Goal: Information Seeking & Learning: Check status

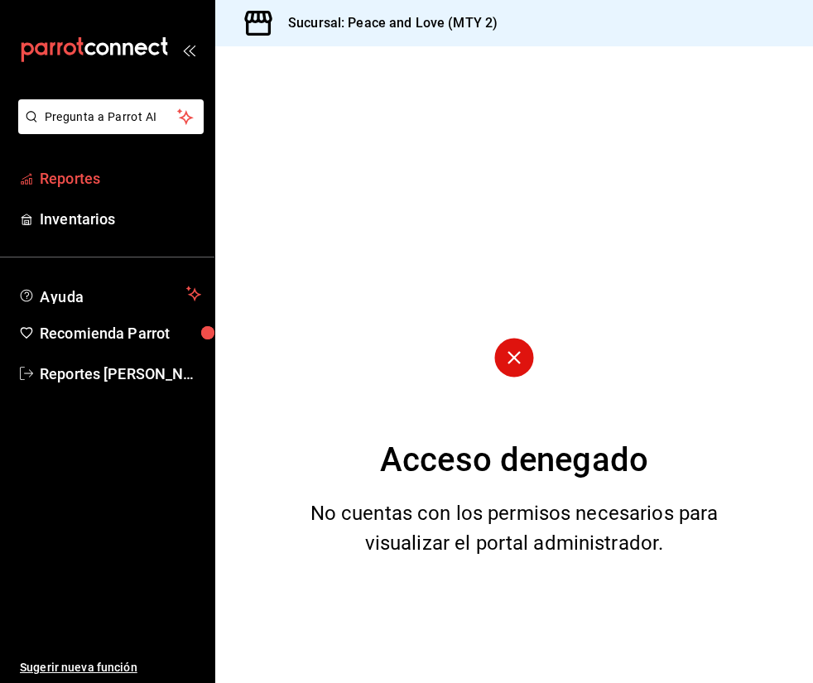
click at [67, 185] on span "Reportes" at bounding box center [120, 178] width 161 height 22
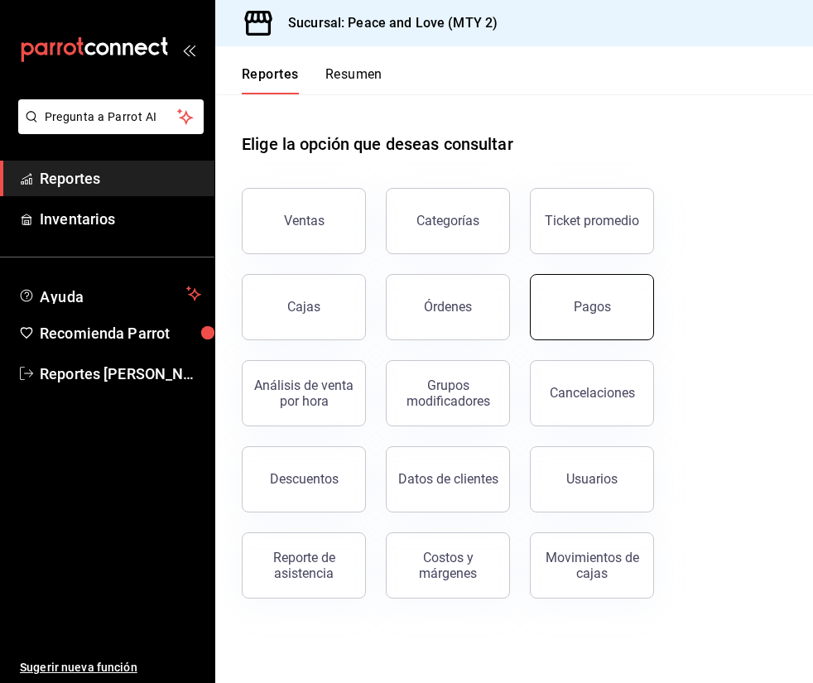
click at [559, 309] on button "Pagos" at bounding box center [592, 307] width 124 height 66
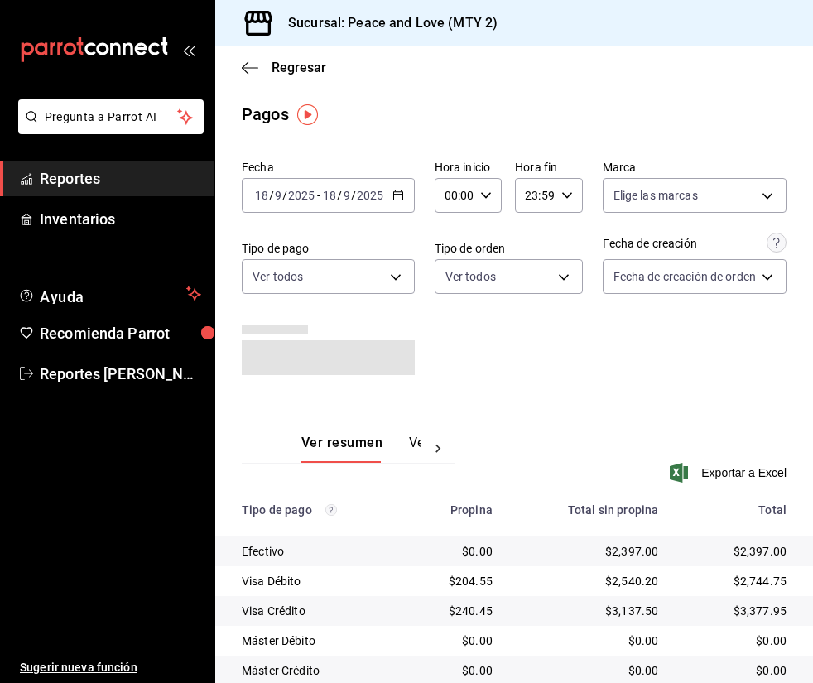
click at [561, 196] on icon "button" at bounding box center [567, 196] width 12 height 12
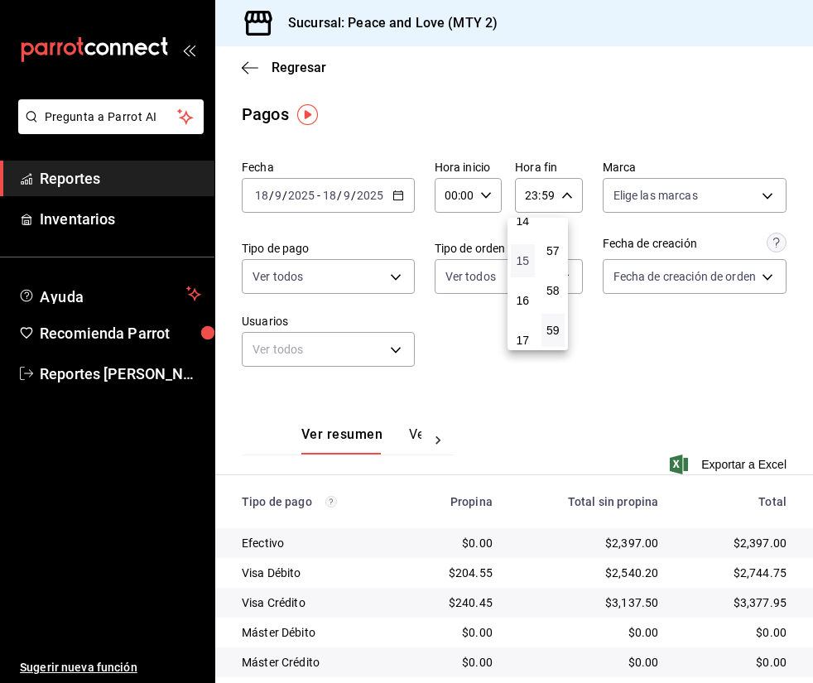
click at [521, 266] on span "15" at bounding box center [523, 260] width 4 height 13
type input "15:59"
click at [527, 197] on div at bounding box center [406, 341] width 813 height 683
click at [545, 202] on div "15:59 Hora fin" at bounding box center [548, 195] width 67 height 35
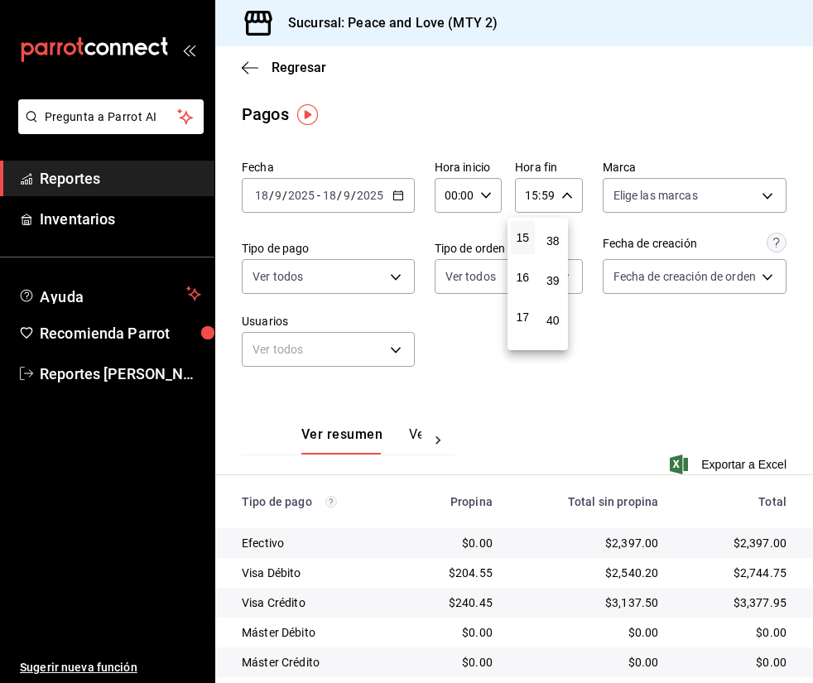
scroll to position [1920, 0]
drag, startPoint x: 554, startPoint y: 223, endPoint x: 559, endPoint y: 271, distance: 47.4
click at [559, 271] on button "49" at bounding box center [553, 263] width 24 height 33
click at [551, 231] on span "40" at bounding box center [553, 237] width 4 height 13
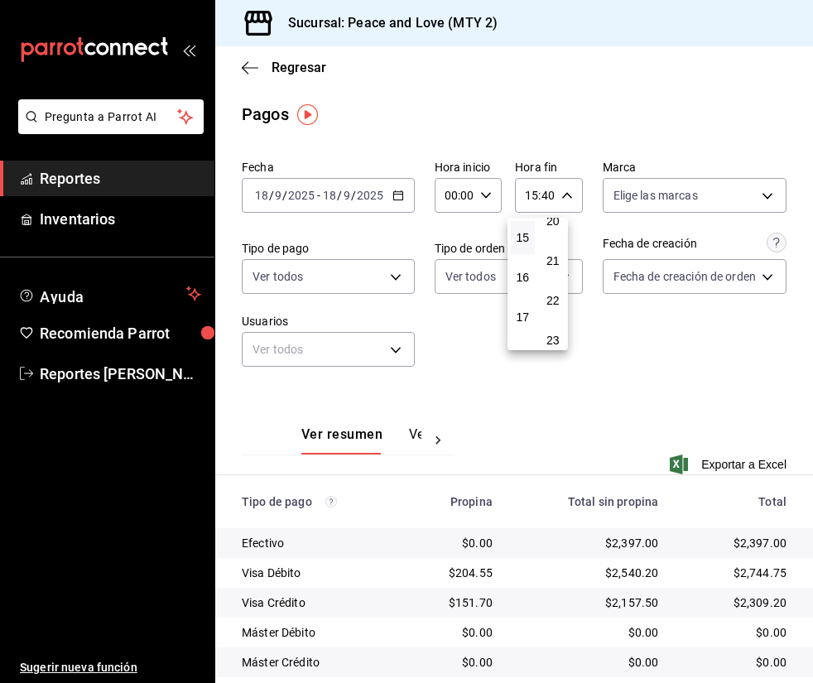
scroll to position [761, 0]
click at [554, 234] on span "19" at bounding box center [553, 230] width 4 height 13
type input "15:19"
drag, startPoint x: 635, startPoint y: 381, endPoint x: 607, endPoint y: 330, distance: 58.1
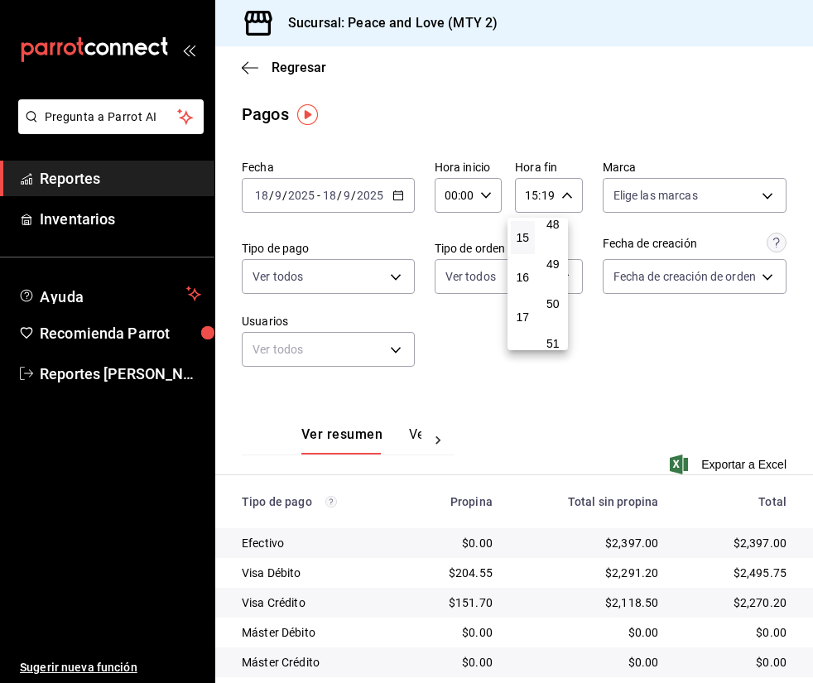
click at [635, 381] on div at bounding box center [406, 341] width 813 height 683
click at [561, 200] on icon "button" at bounding box center [567, 196] width 12 height 12
click at [617, 324] on div at bounding box center [406, 341] width 813 height 683
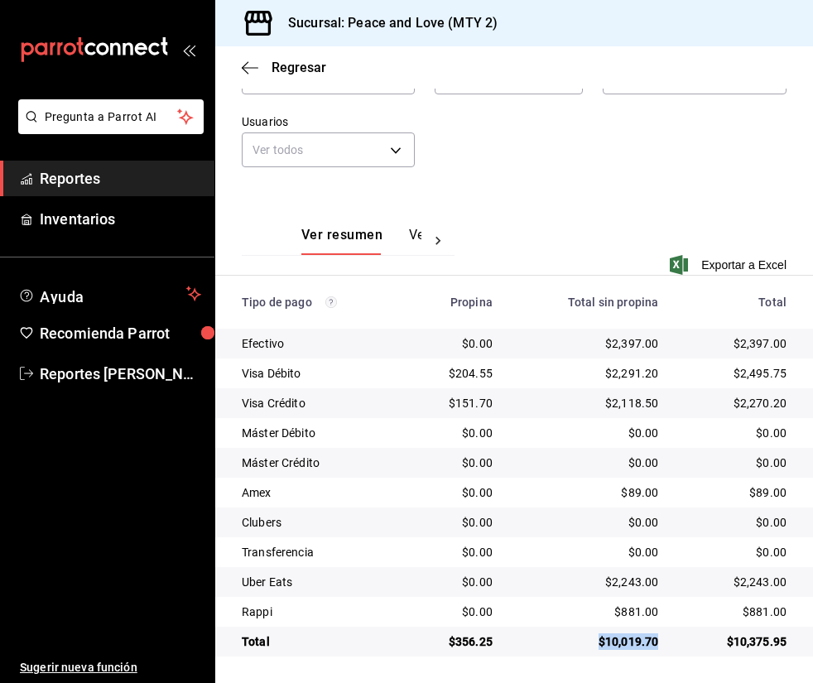
drag, startPoint x: 591, startPoint y: 640, endPoint x: 649, endPoint y: 641, distance: 58.0
click at [649, 641] on td "$10,019.70" at bounding box center [589, 641] width 166 height 30
click at [139, 175] on span "Reportes" at bounding box center [120, 178] width 161 height 22
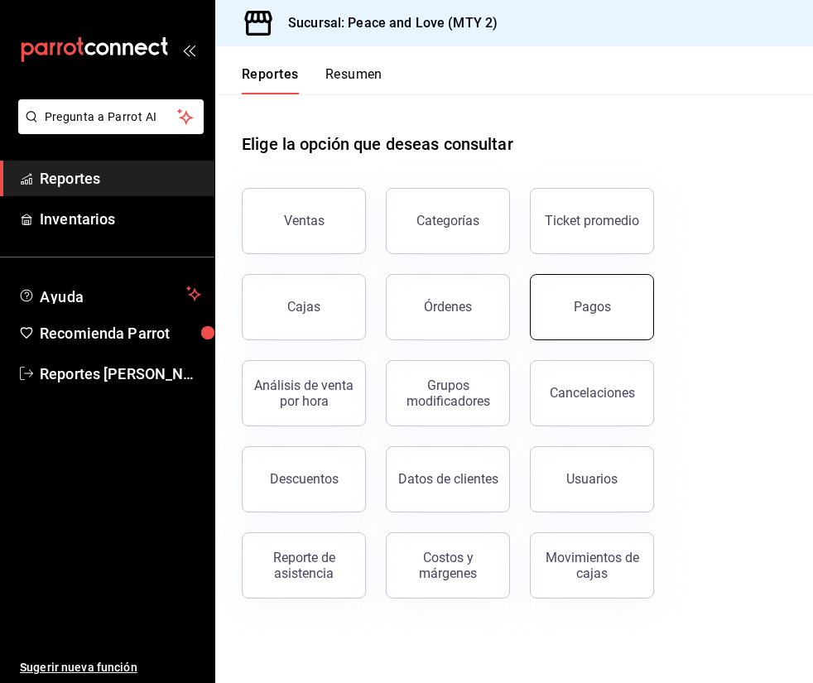
click at [597, 320] on button "Pagos" at bounding box center [592, 307] width 124 height 66
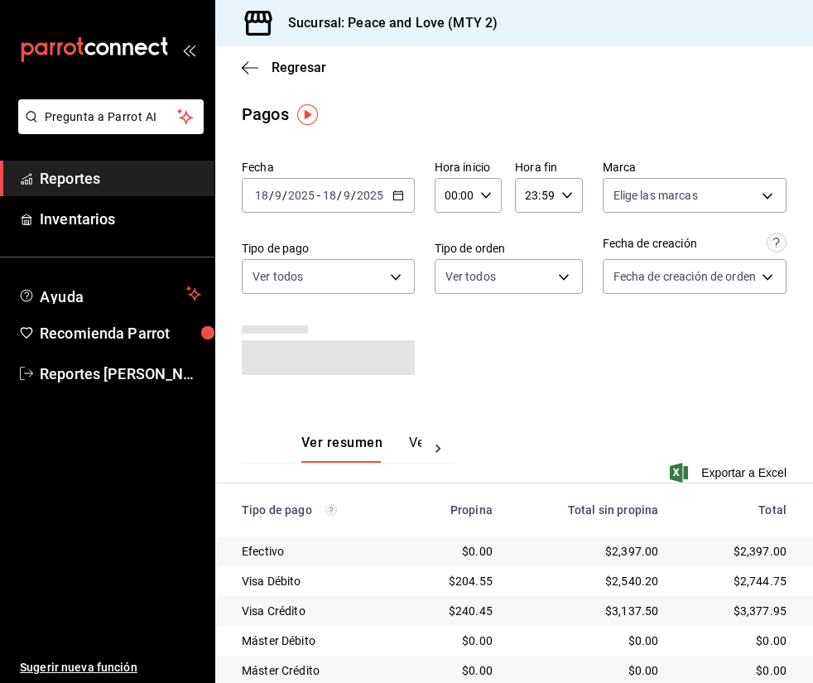
click at [103, 178] on span "Reportes" at bounding box center [120, 178] width 161 height 22
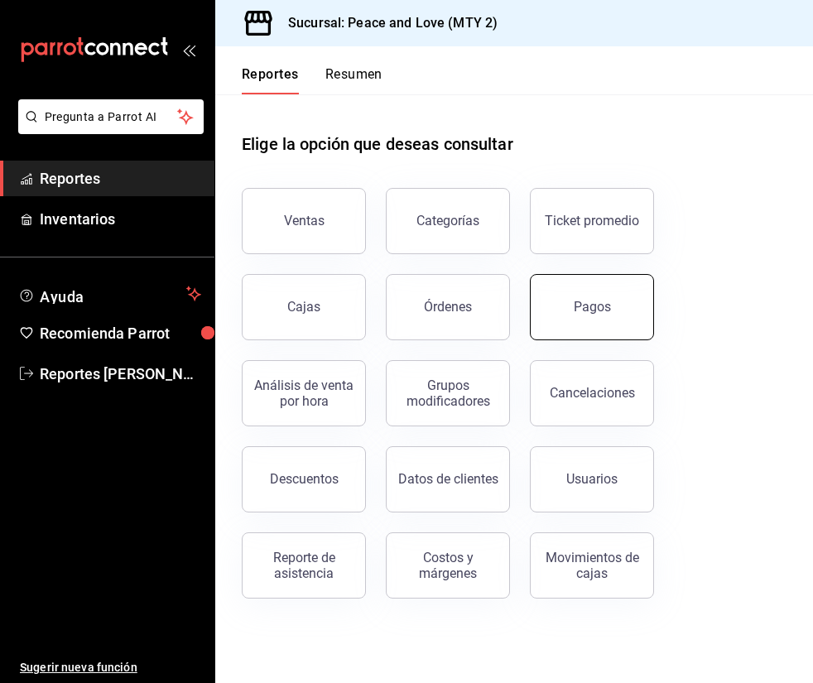
click at [550, 314] on button "Pagos" at bounding box center [592, 307] width 124 height 66
